Goal: Task Accomplishment & Management: Use online tool/utility

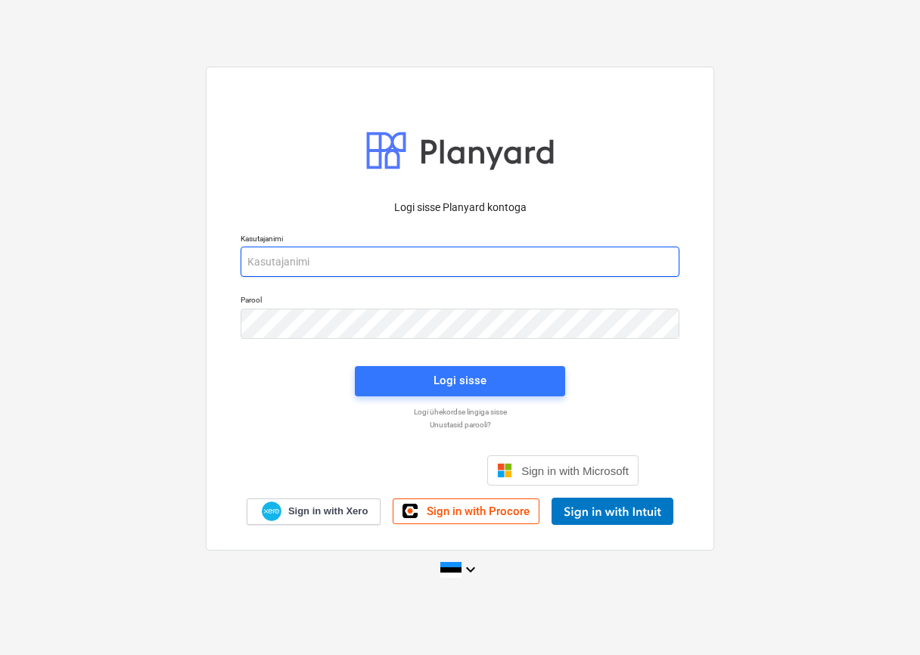
type input "[EMAIL_ADDRESS][DOMAIN_NAME]"
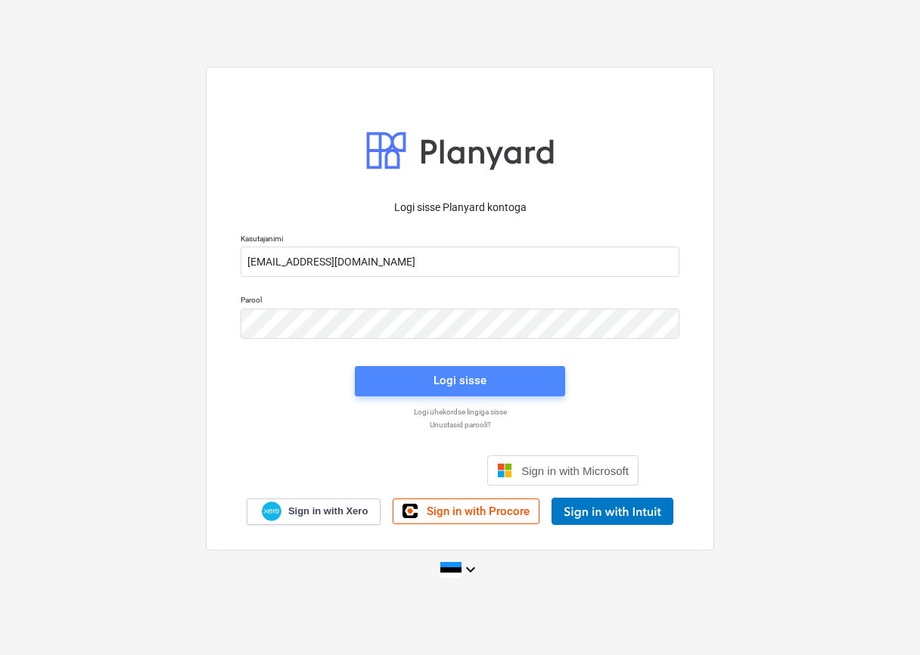
click at [389, 372] on span "Logi sisse" at bounding box center [460, 381] width 174 height 20
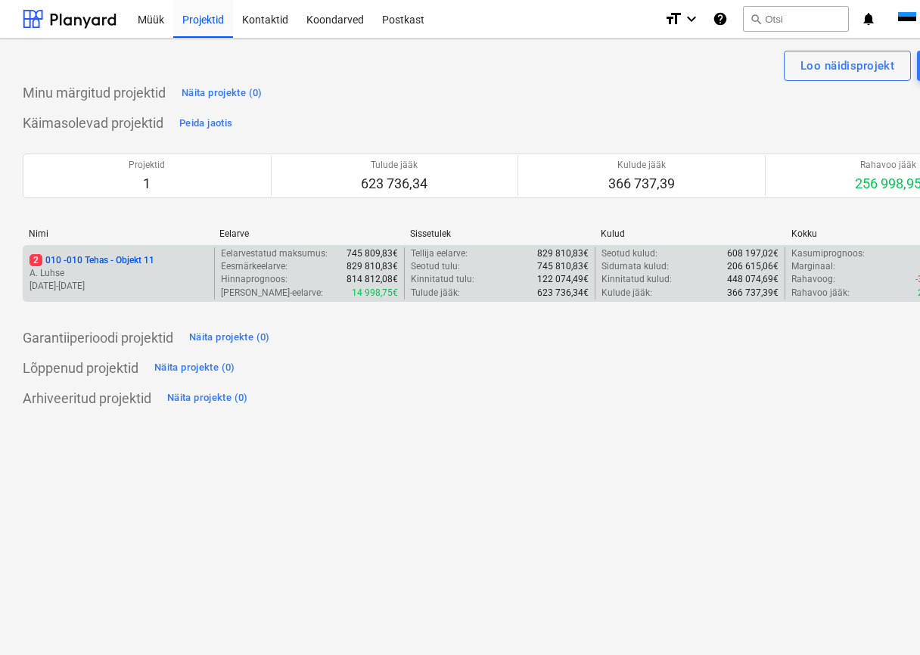
click at [94, 254] on p "2 010 - 010 Tehas - Objekt 11" at bounding box center [92, 260] width 125 height 13
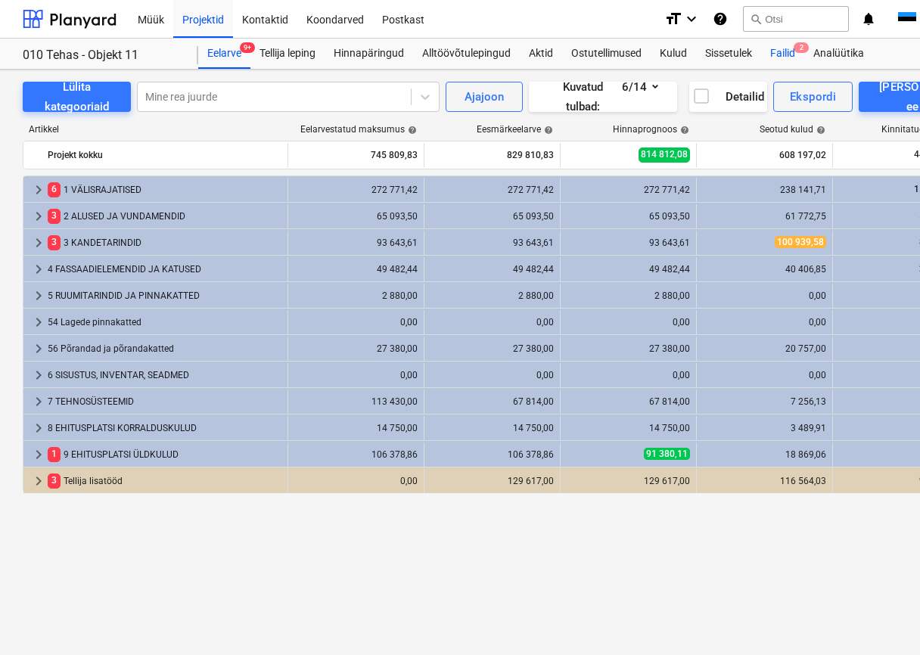
click at [783, 45] on div "Failid 2" at bounding box center [782, 54] width 43 height 30
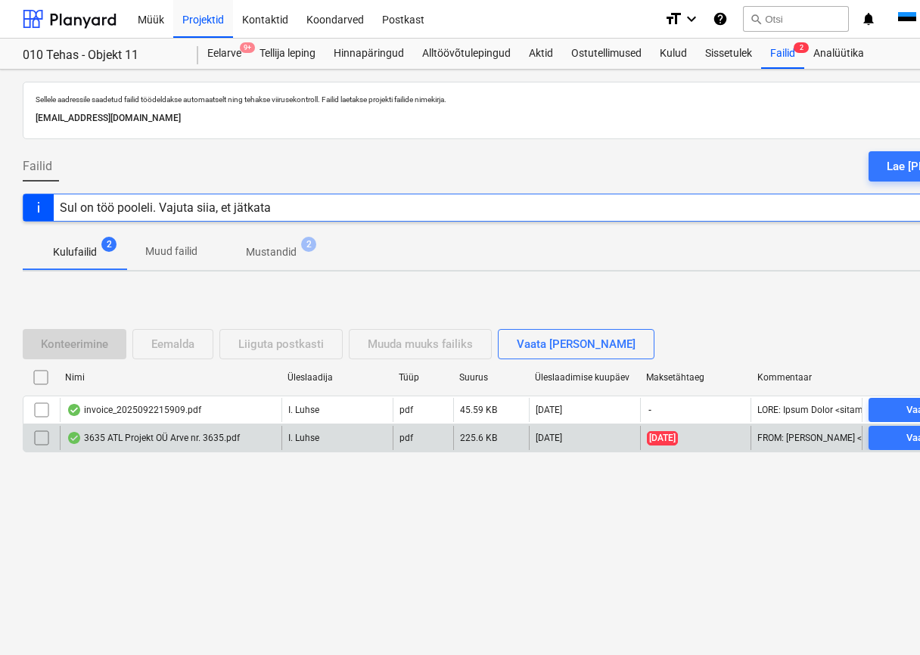
click at [193, 442] on div "3635 ATL Projekt OÜ Arve nr. 3635.pdf" at bounding box center [153, 438] width 173 height 12
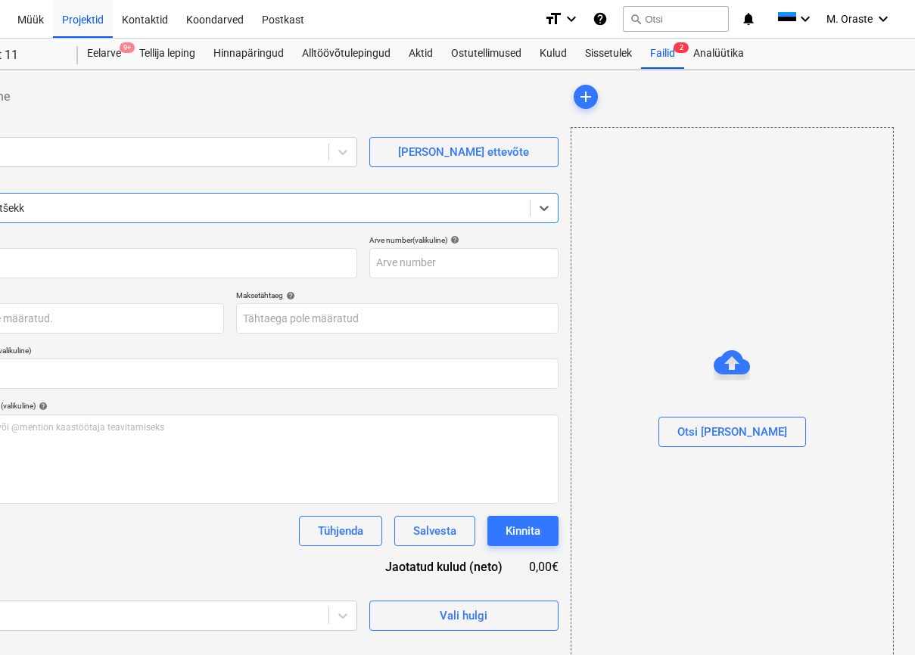
type input "3635"
type input "[DATE]"
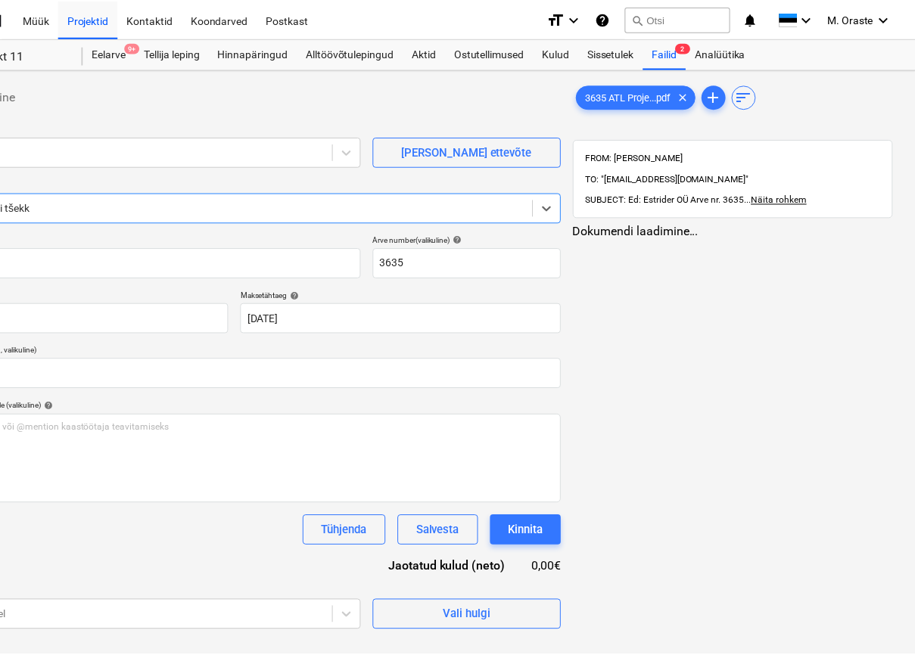
scroll to position [0, 115]
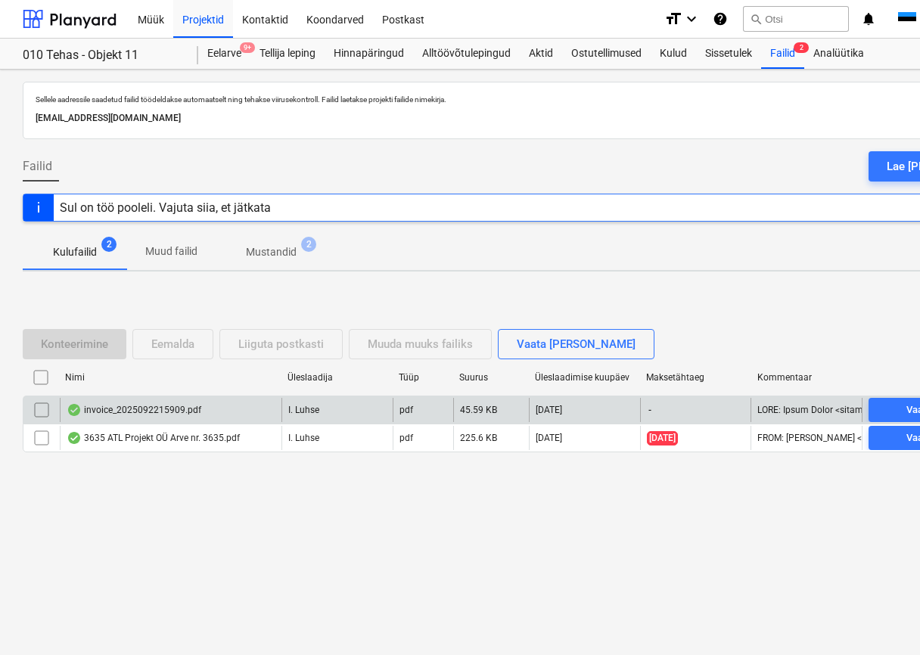
click at [119, 412] on div "invoice_2025092215909.pdf" at bounding box center [134, 410] width 135 height 12
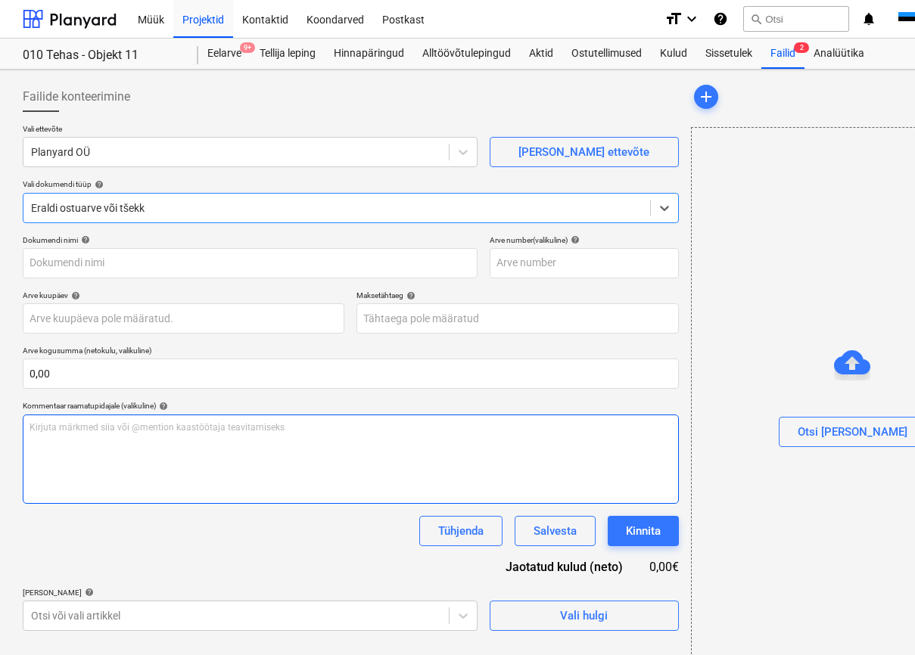
type input "2025092215909"
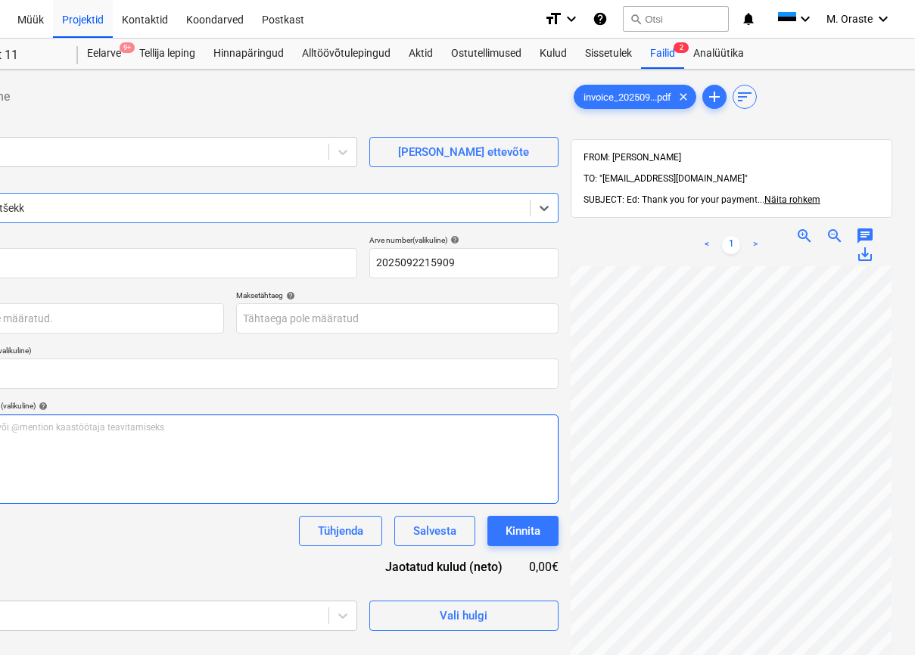
scroll to position [1, 0]
